Goal: Information Seeking & Learning: Check status

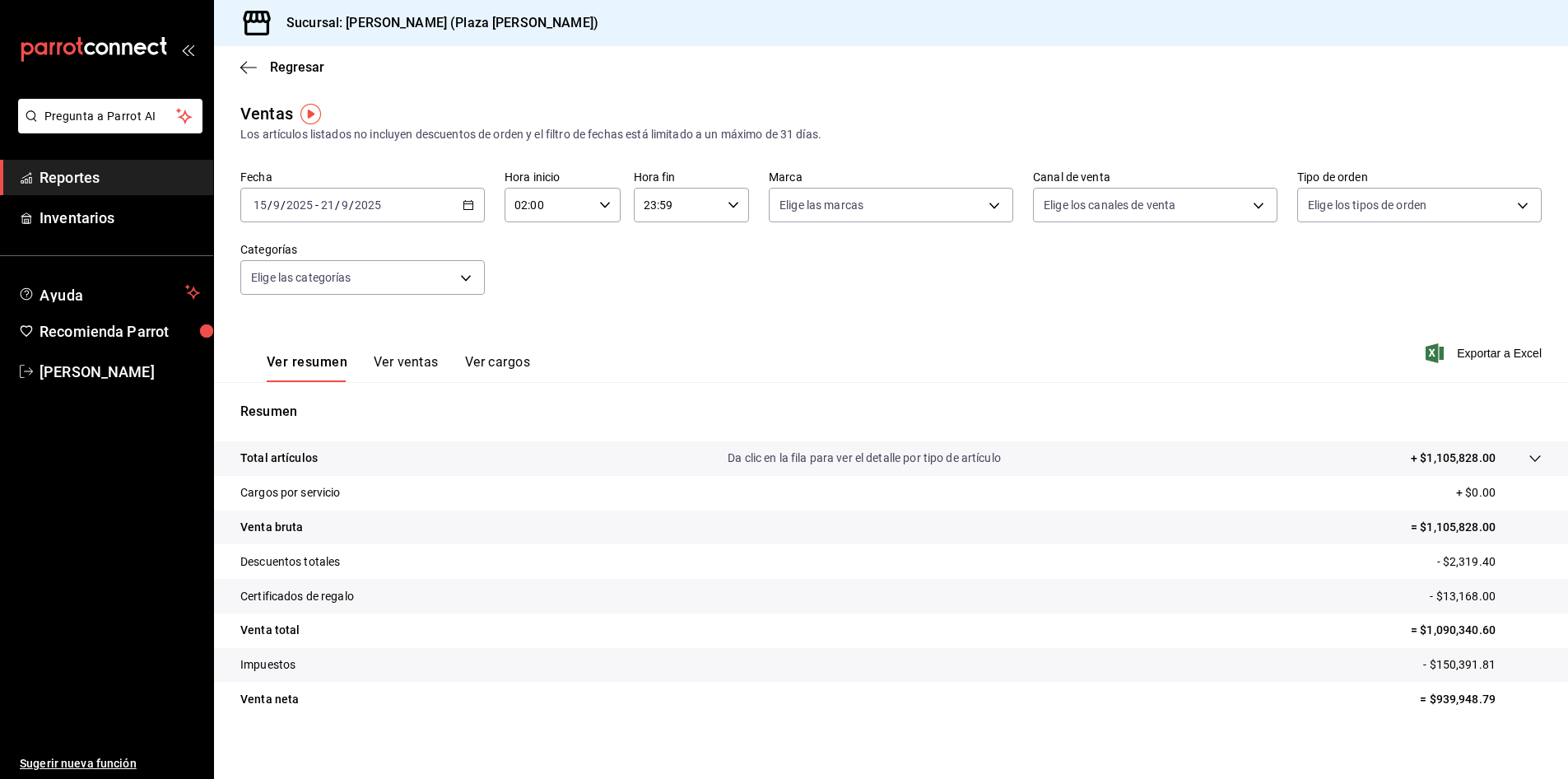
drag, startPoint x: 78, startPoint y: 181, endPoint x: 192, endPoint y: 194, distance: 114.7
click at [77, 182] on span "Reportes" at bounding box center [120, 177] width 160 height 22
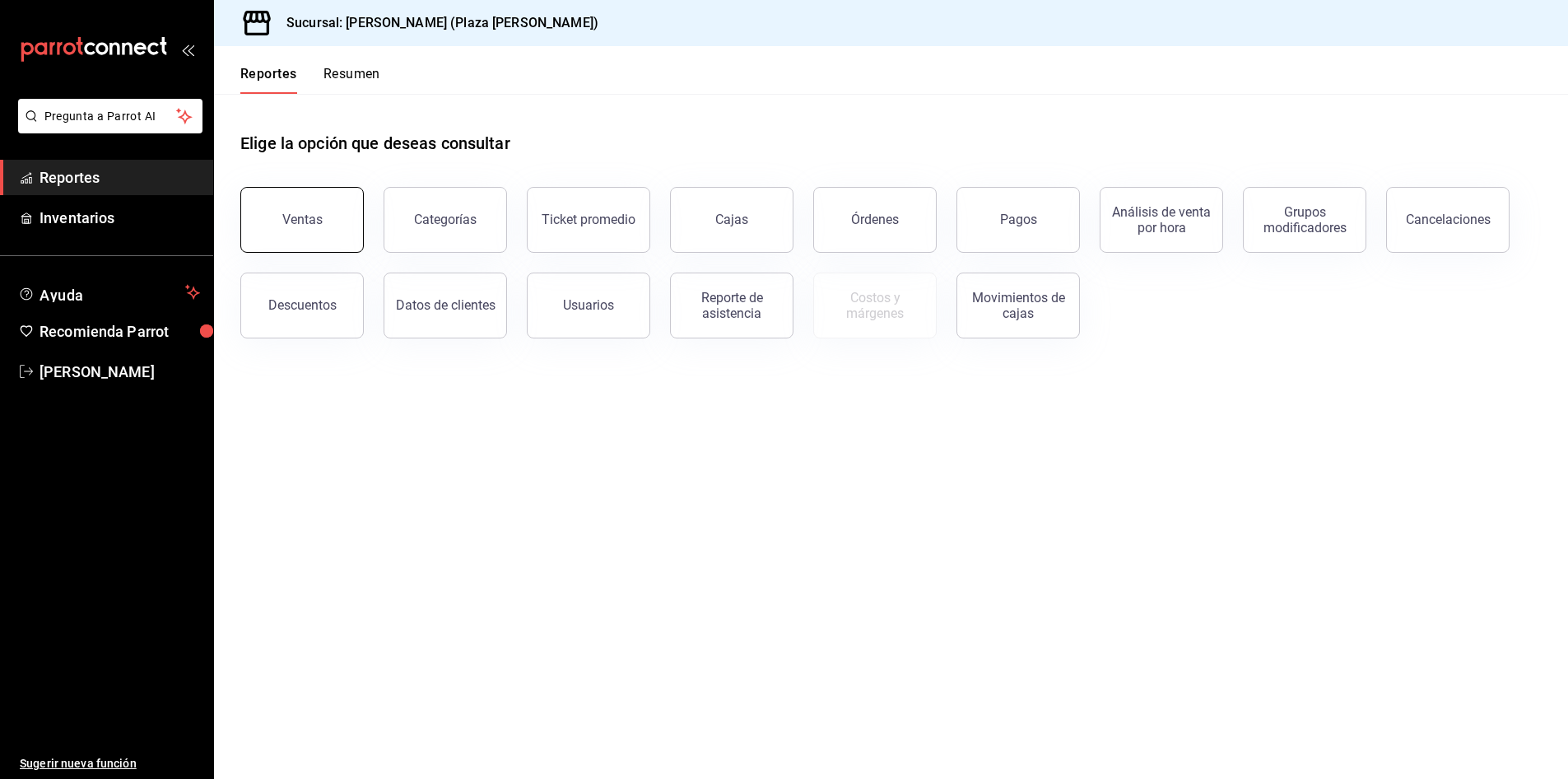
click at [307, 223] on div "Ventas" at bounding box center [302, 219] width 41 height 16
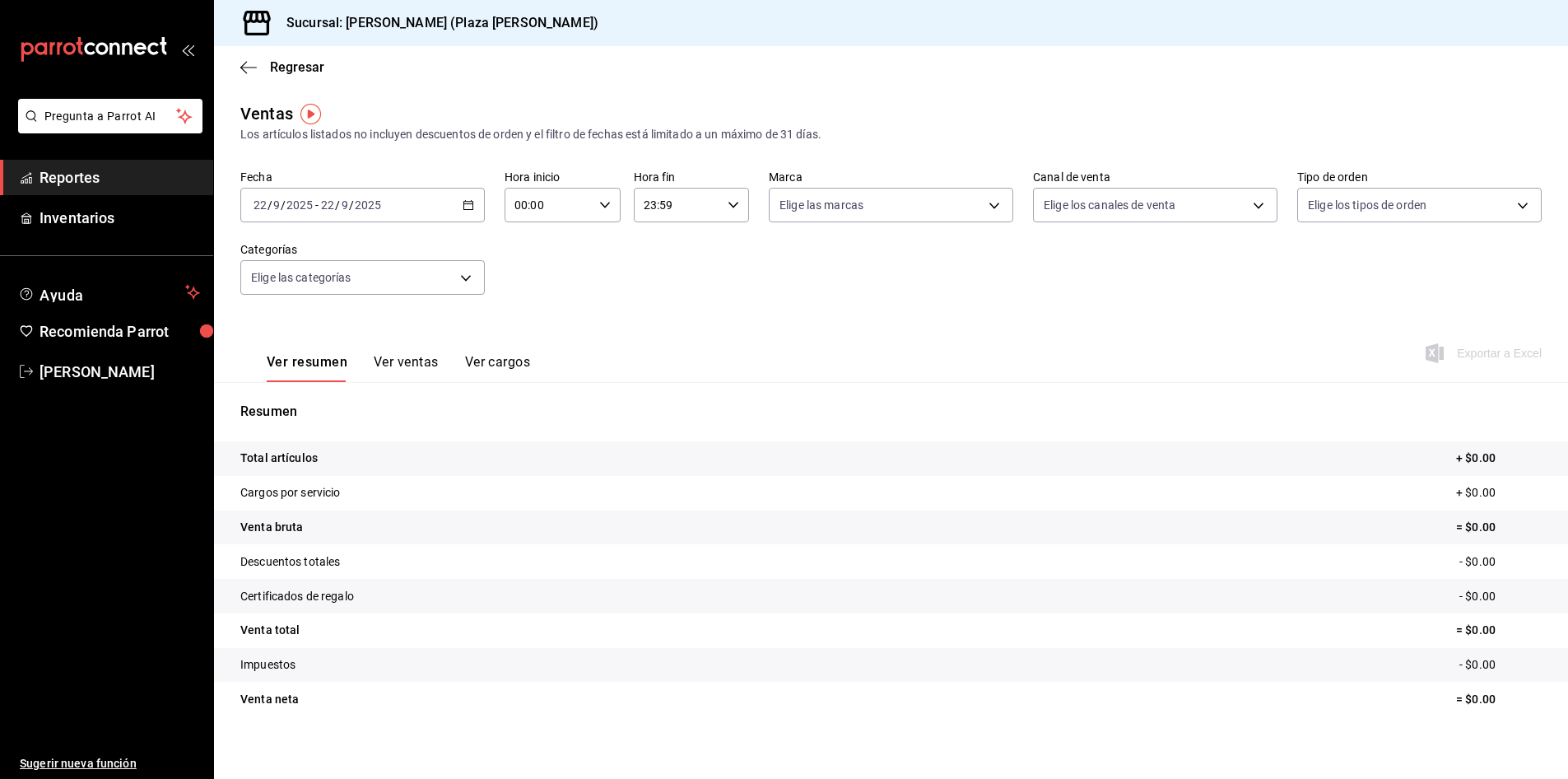
click at [465, 205] on icon "button" at bounding box center [469, 205] width 12 height 12
click at [275, 401] on span "Rango de fechas" at bounding box center [318, 403] width 128 height 17
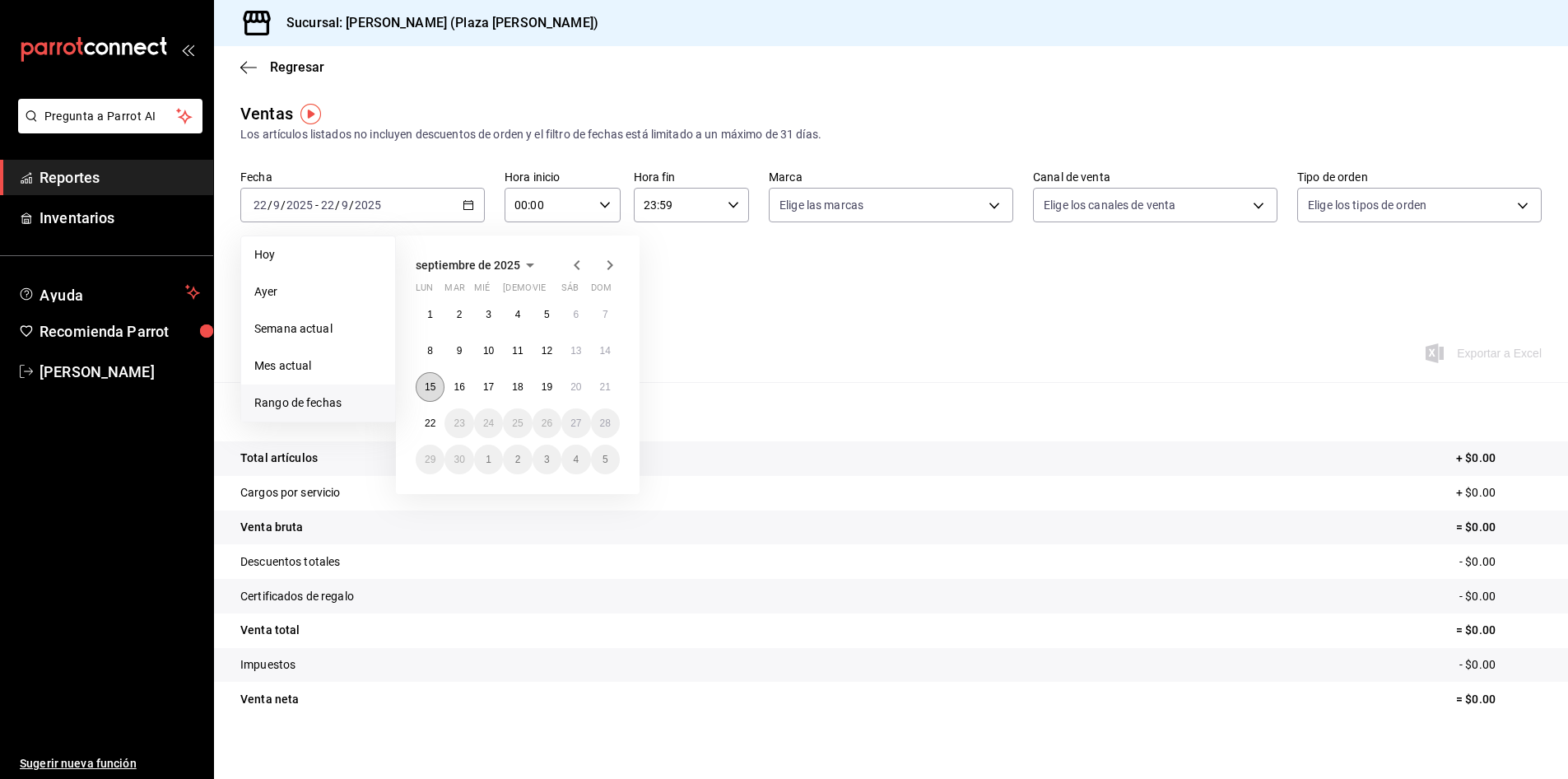
click at [426, 380] on button "15" at bounding box center [430, 387] width 29 height 30
drag, startPoint x: 613, startPoint y: 390, endPoint x: 667, endPoint y: 372, distance: 56.9
click at [614, 390] on button "21" at bounding box center [605, 387] width 29 height 30
click at [425, 381] on button "15" at bounding box center [430, 387] width 29 height 30
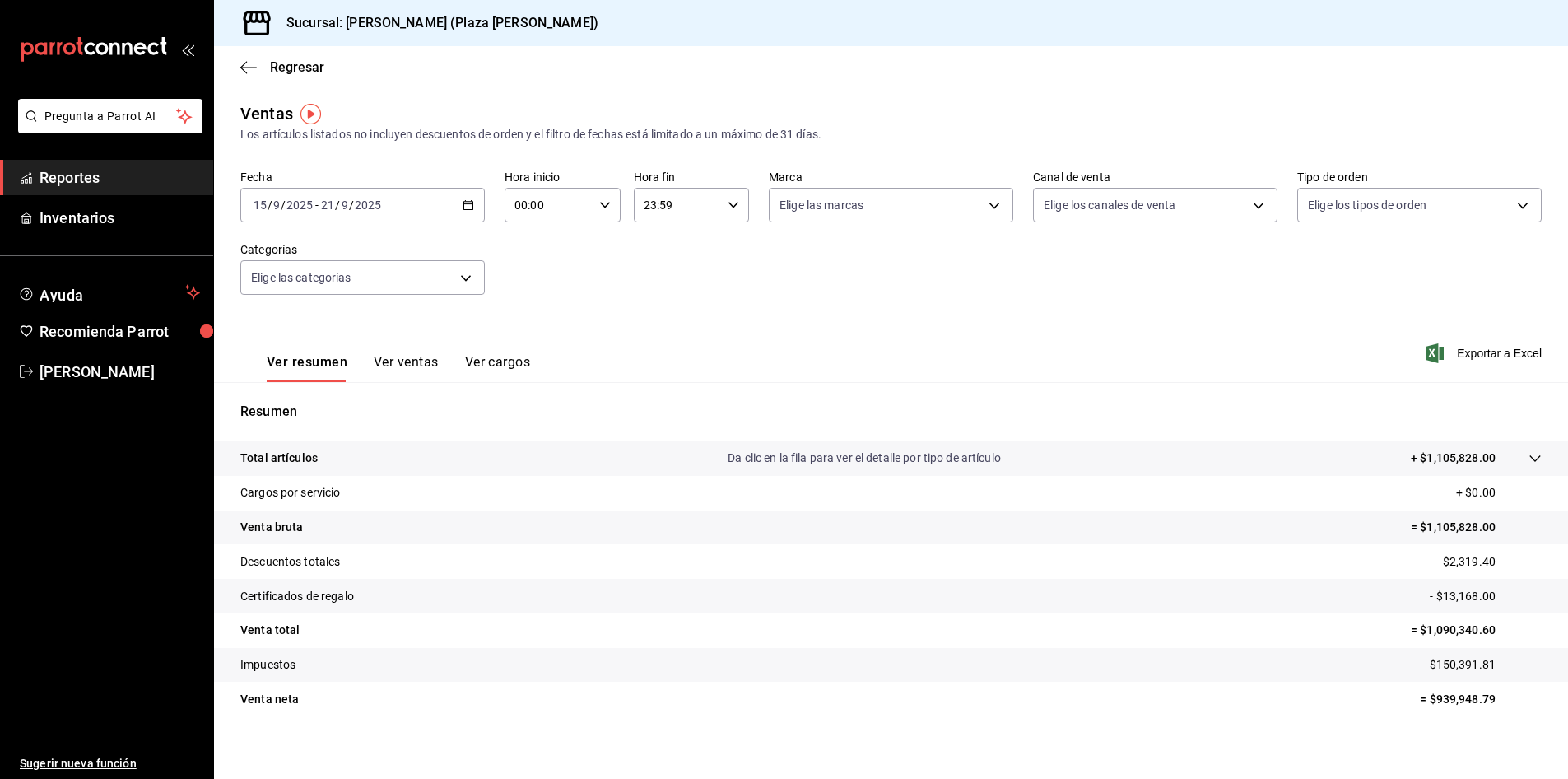
click at [910, 455] on p "Da clic en la fila para ver el detalle por tipo de artículo" at bounding box center [864, 458] width 273 height 17
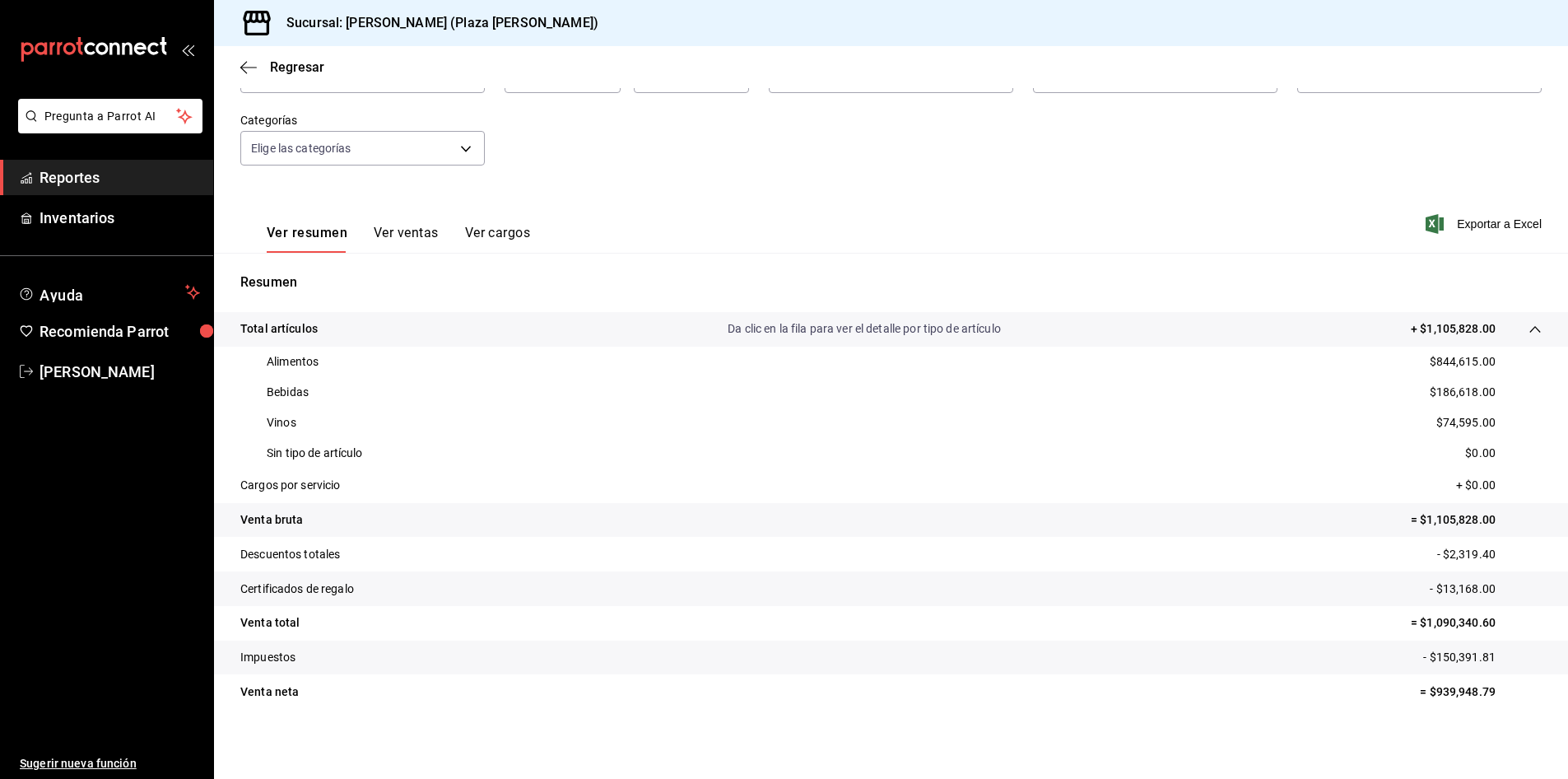
scroll to position [131, 0]
click at [101, 178] on span "Reportes" at bounding box center [120, 177] width 160 height 22
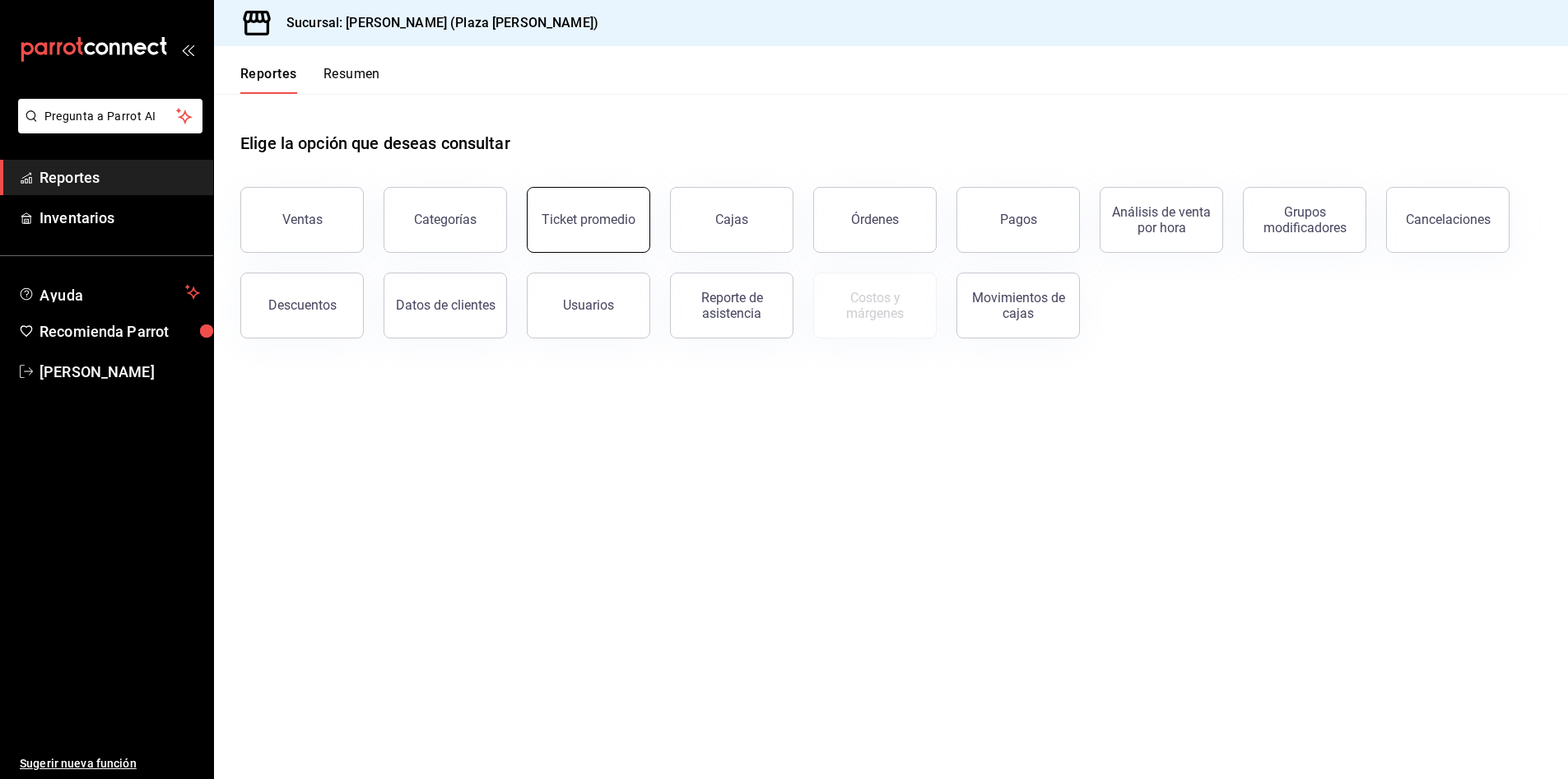
click at [597, 219] on div "Ticket promedio" at bounding box center [588, 219] width 94 height 16
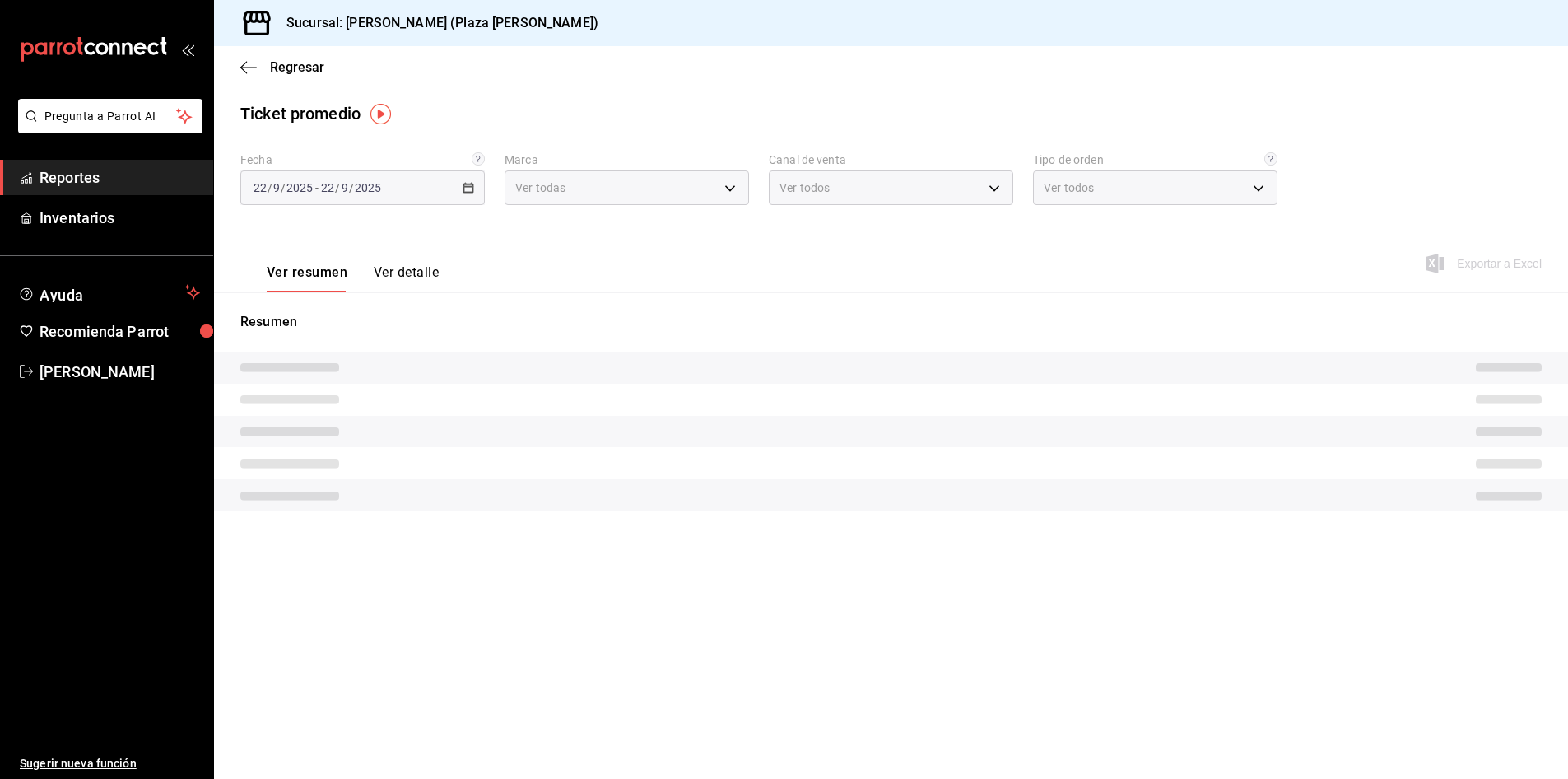
type input "abc0a998-24f3-49b9-87eb-b6f27766d4d5"
type input "PARROT,UBER_EATS,RAPPI,DIDI_FOOD,ONLINE"
type input "c62a6c8a-5deb-4e34-9cb3-511eee532814,EXTERNAL"
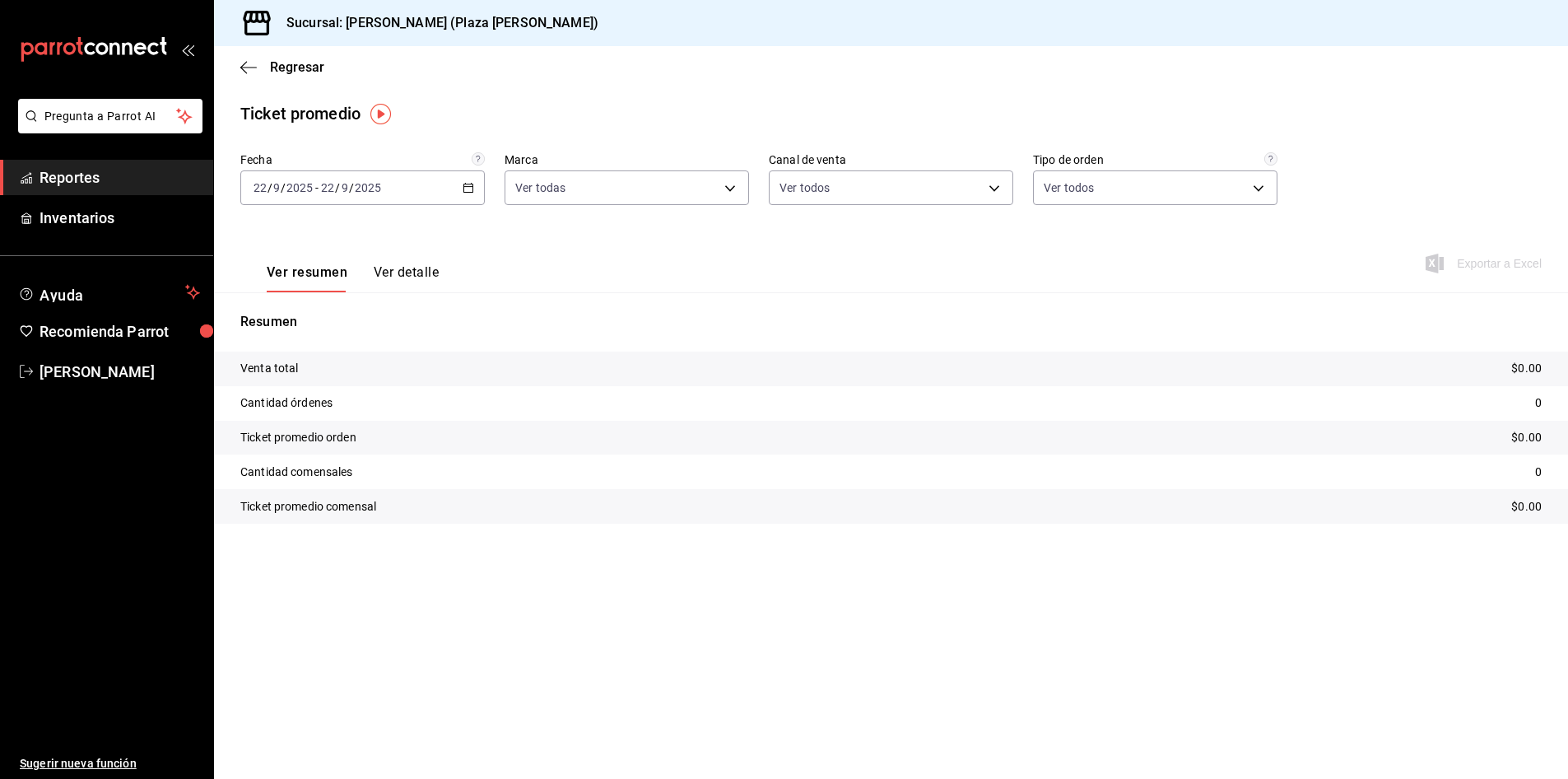
click at [465, 187] on \(Stroke\) "button" at bounding box center [469, 186] width 9 height 1
click at [275, 382] on span "Rango de fechas" at bounding box center [318, 386] width 128 height 17
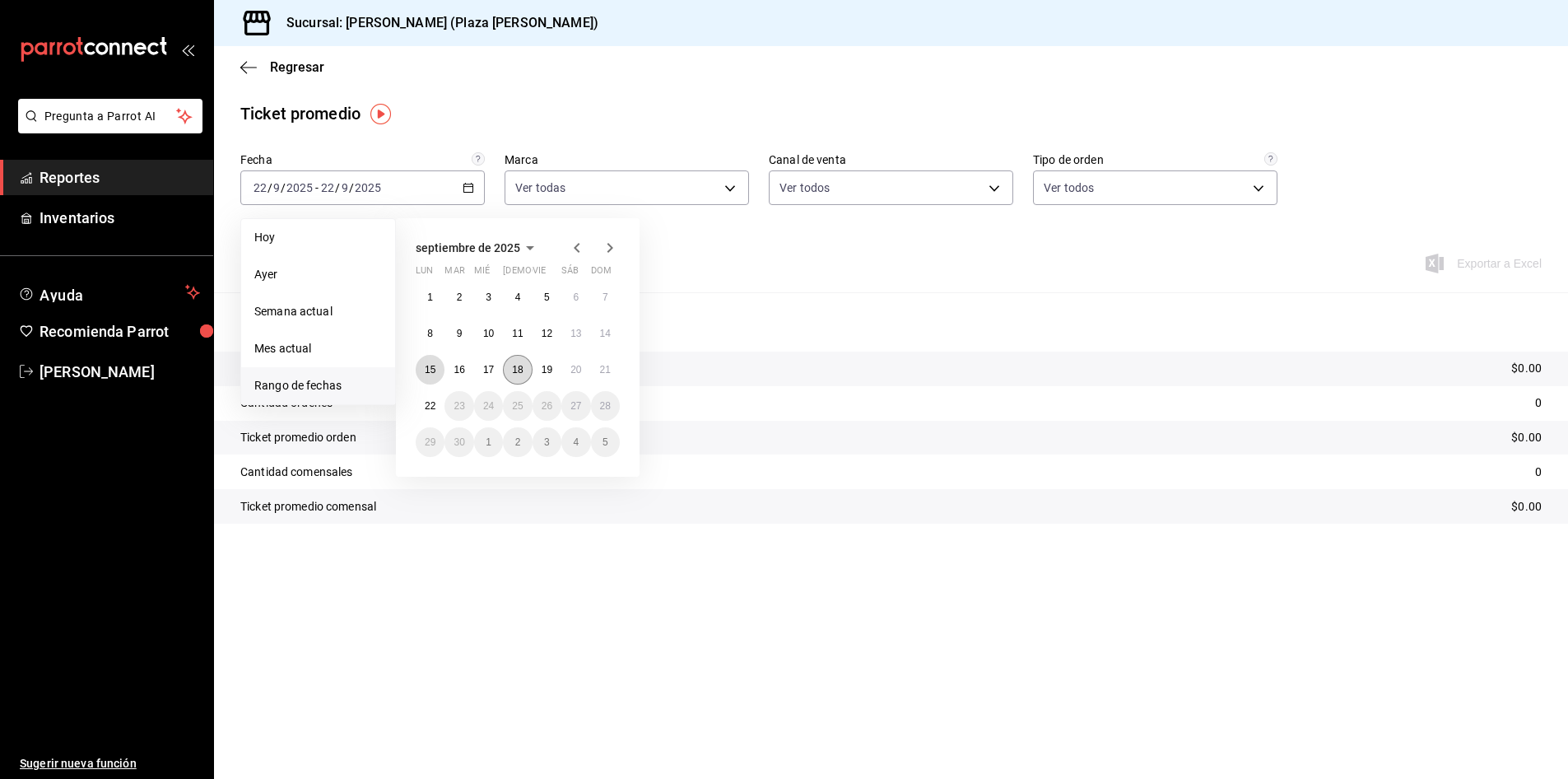
drag, startPoint x: 425, startPoint y: 371, endPoint x: 509, endPoint y: 379, distance: 84.4
click at [427, 371] on abbr "15" at bounding box center [430, 370] width 11 height 12
click at [599, 372] on button "21" at bounding box center [605, 370] width 29 height 30
